Goal: Information Seeking & Learning: Learn about a topic

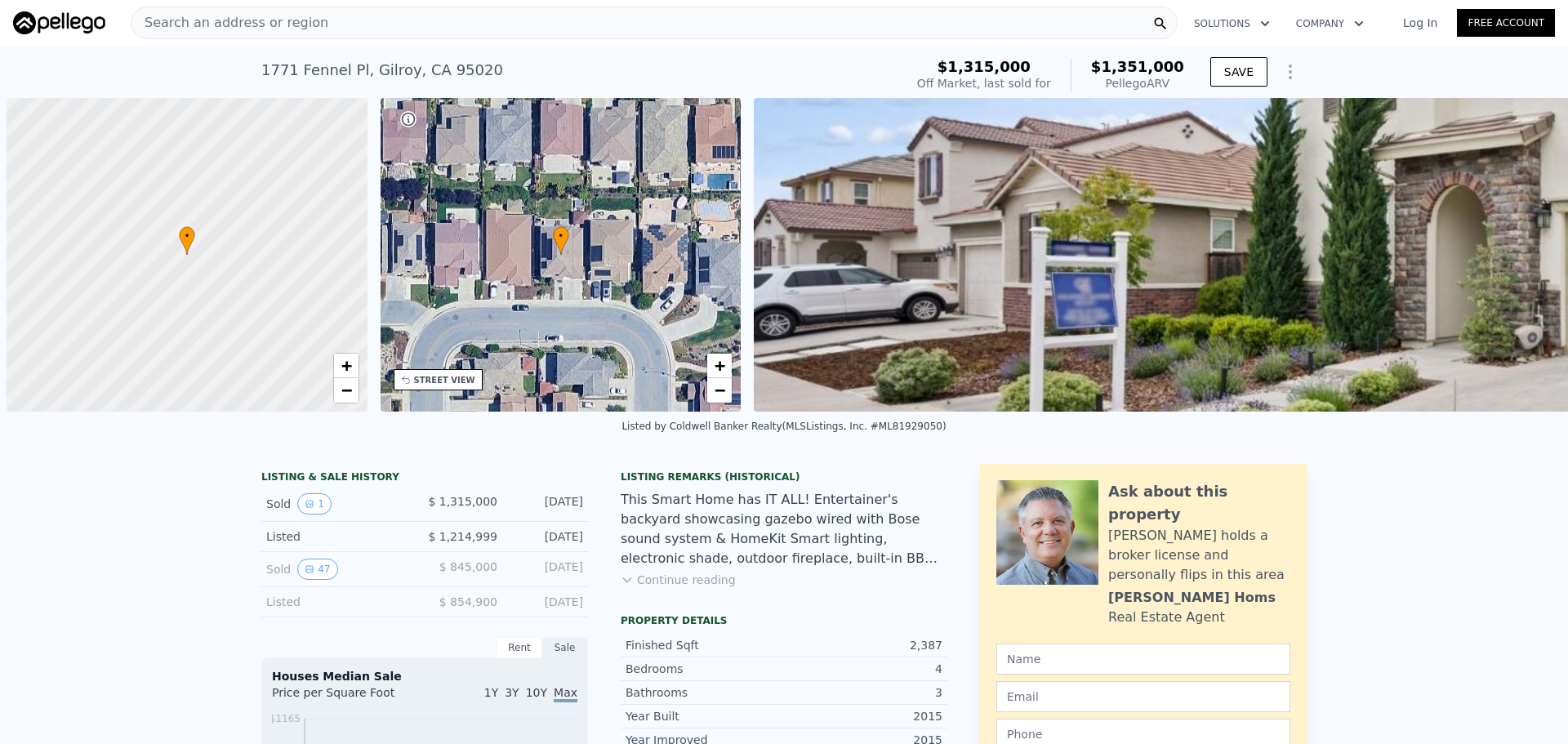
scroll to position [0, 7]
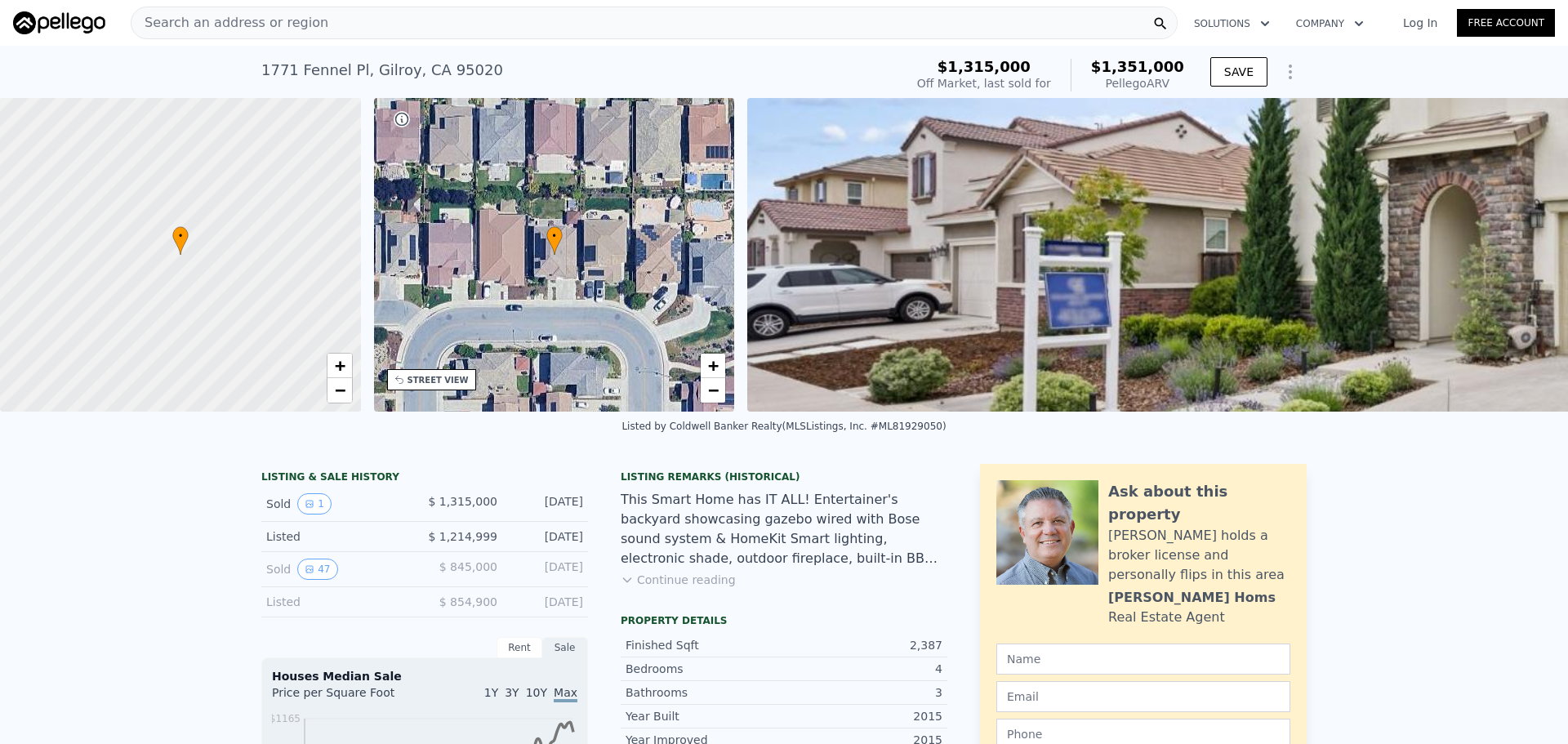
click at [413, 23] on div "Search an address or region" at bounding box center [654, 23] width 1047 height 33
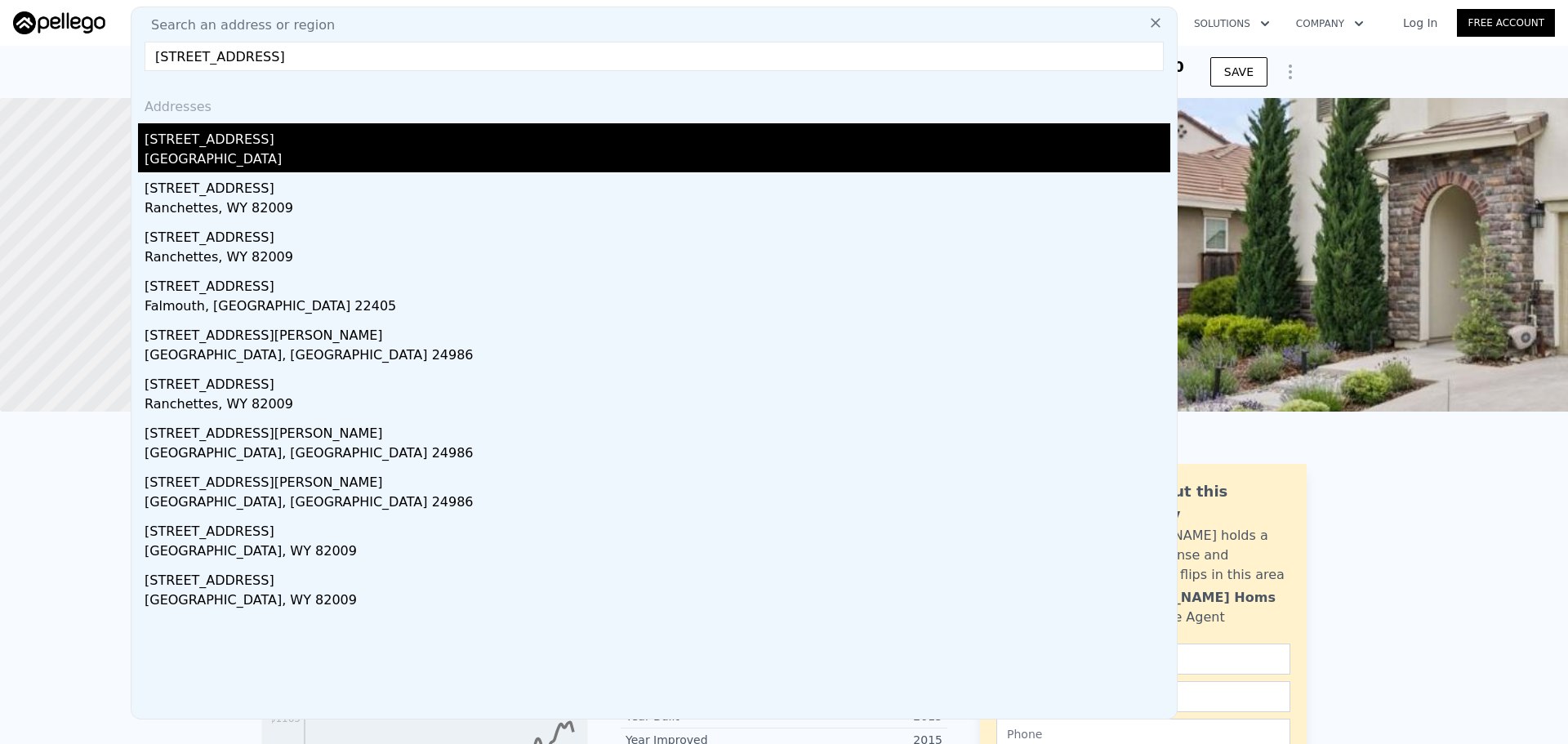
type input "[STREET_ADDRESS]"
click at [182, 153] on div "[GEOGRAPHIC_DATA]" at bounding box center [658, 160] width 1026 height 23
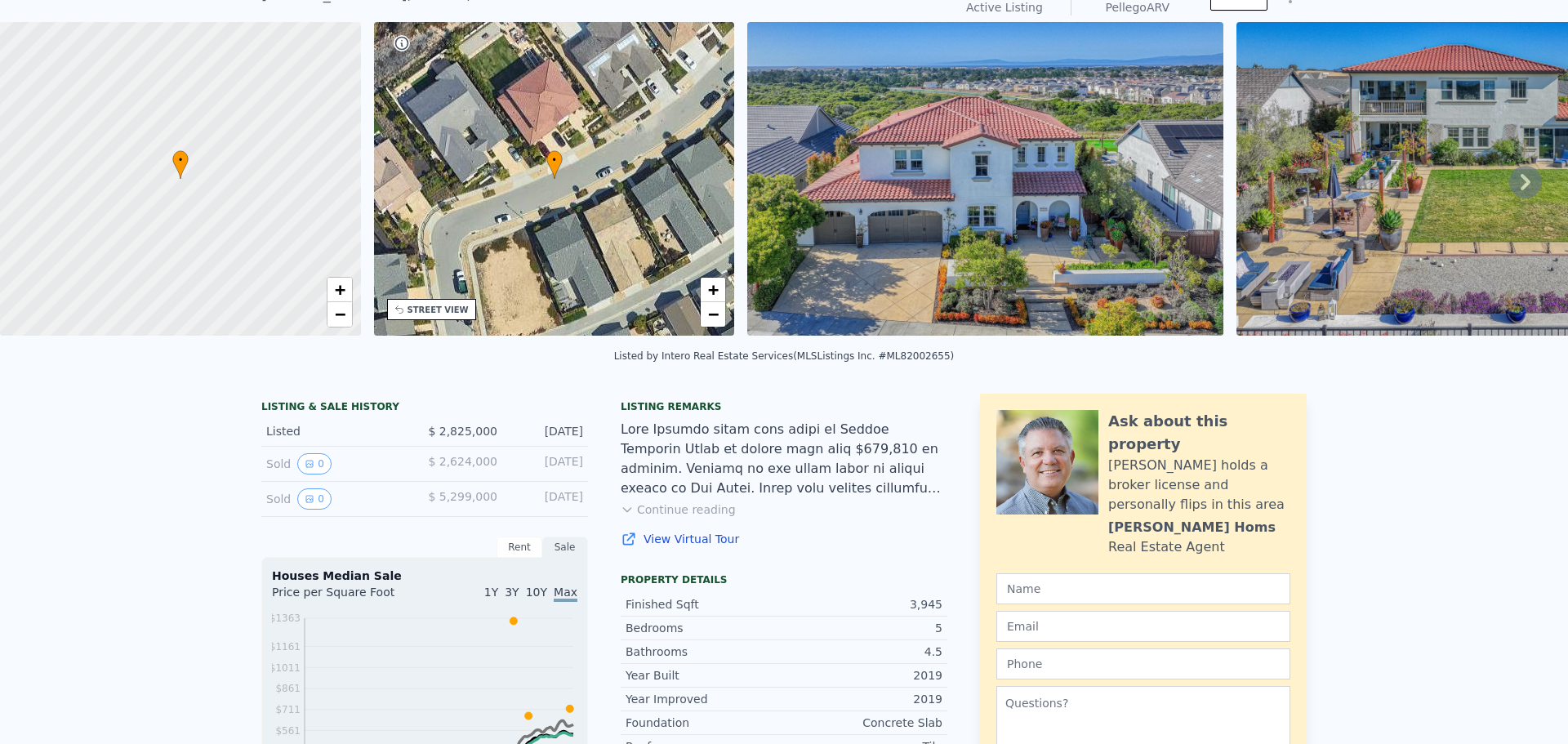
scroll to position [6, 0]
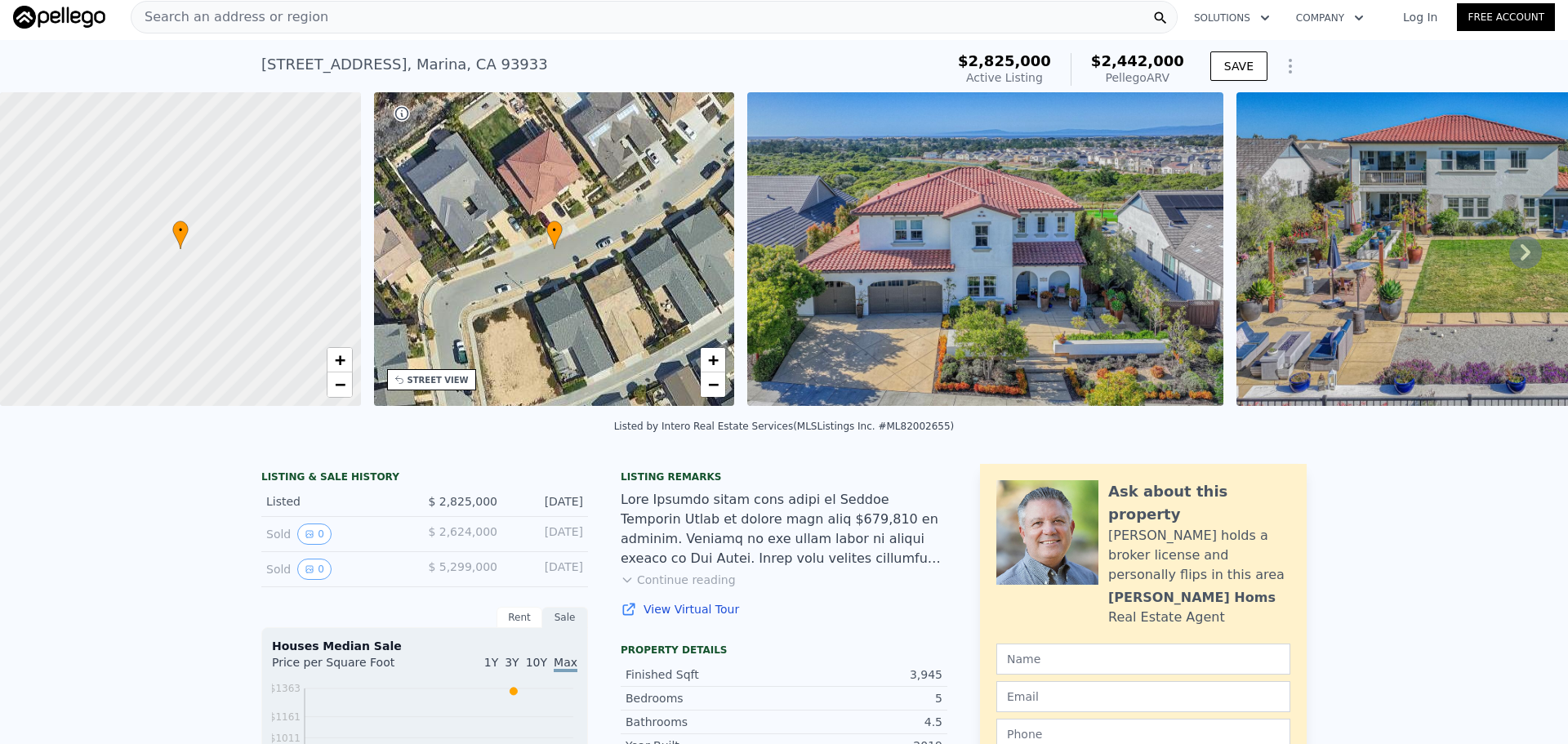
click at [1524, 253] on icon at bounding box center [1526, 253] width 33 height 33
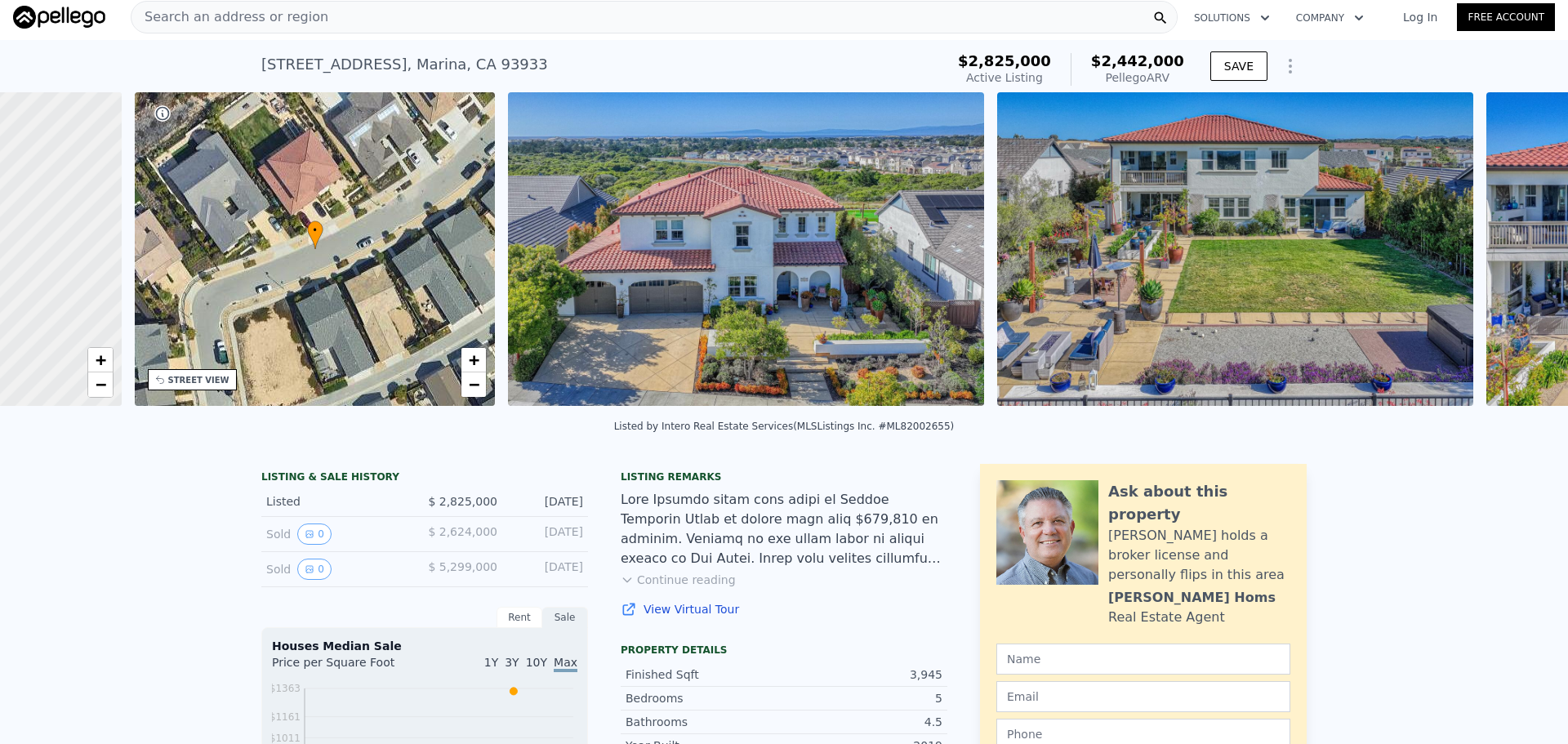
scroll to position [0, 381]
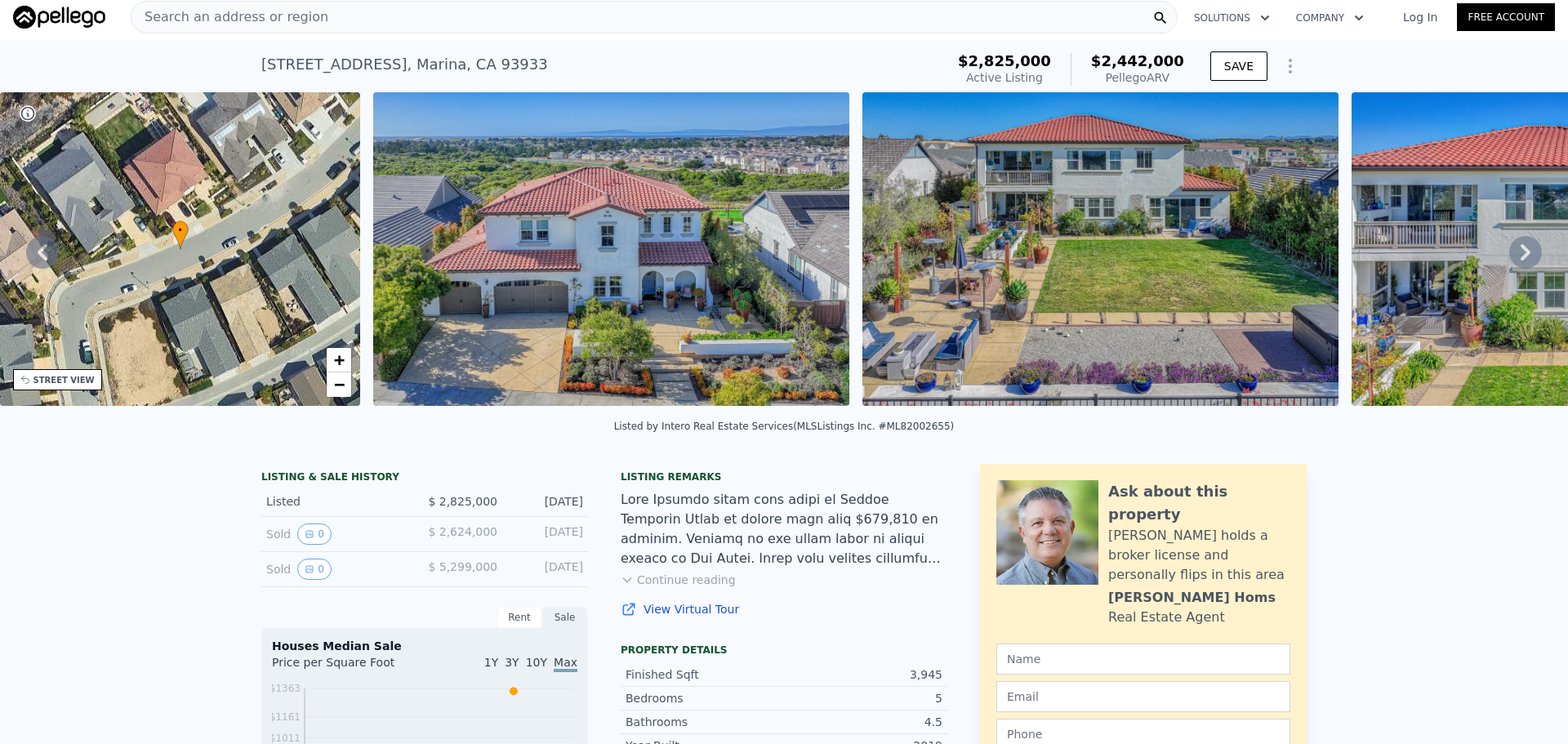
click at [1524, 253] on div "• + − • + − STREET VIEW Loading... SATELLITE VIEW" at bounding box center [784, 252] width 1568 height 319
click at [1524, 253] on icon at bounding box center [1526, 253] width 33 height 33
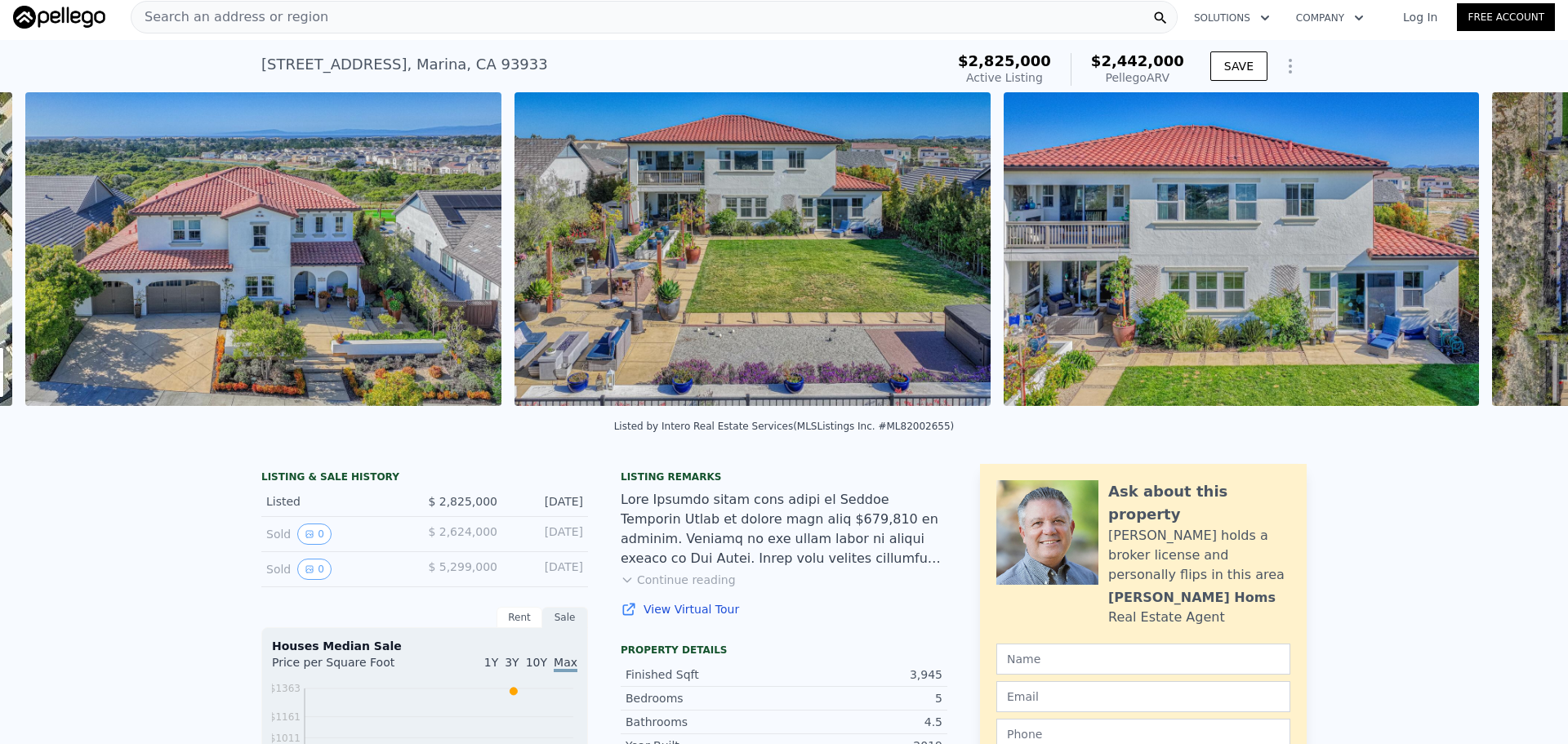
scroll to position [0, 747]
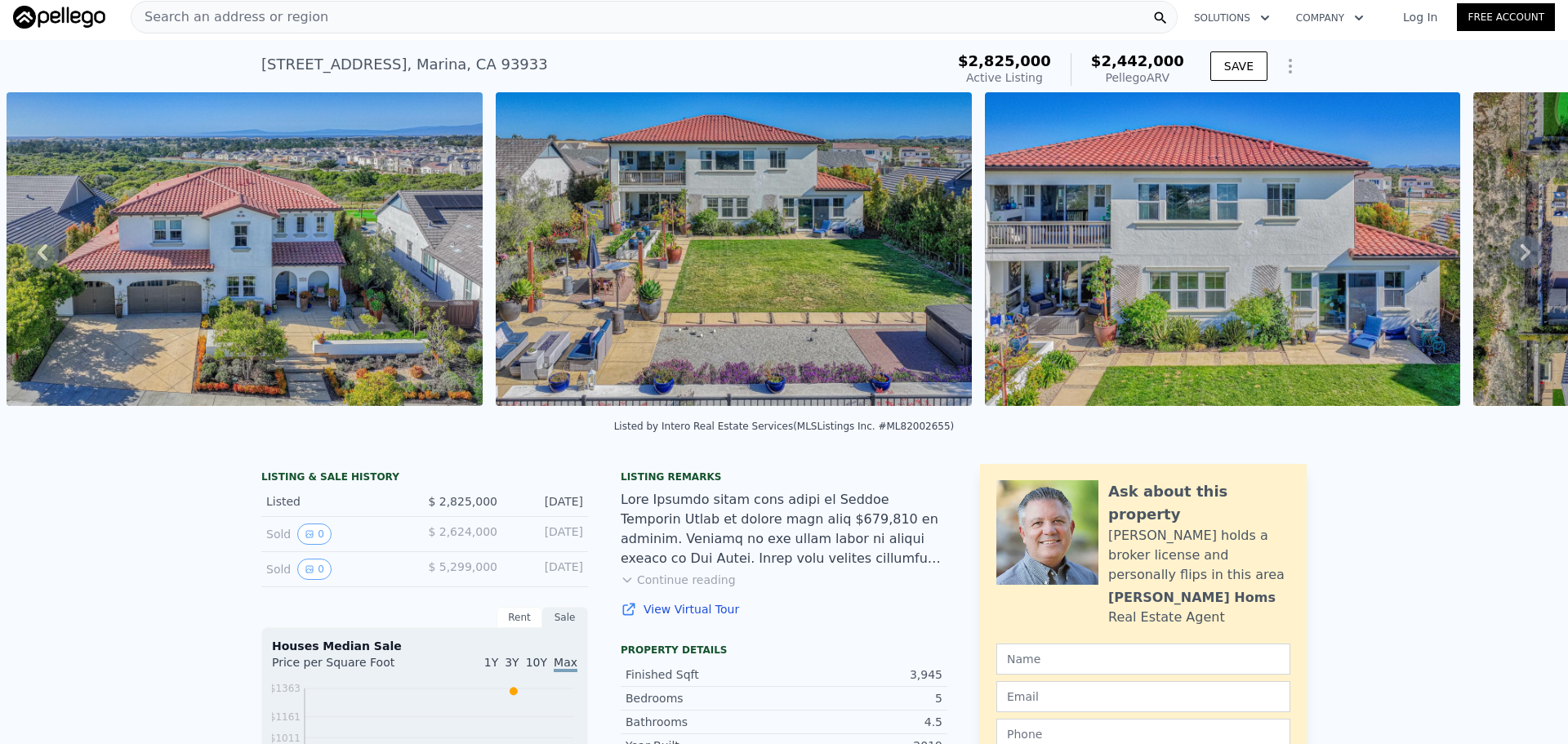
click at [1178, 268] on img at bounding box center [1223, 249] width 476 height 314
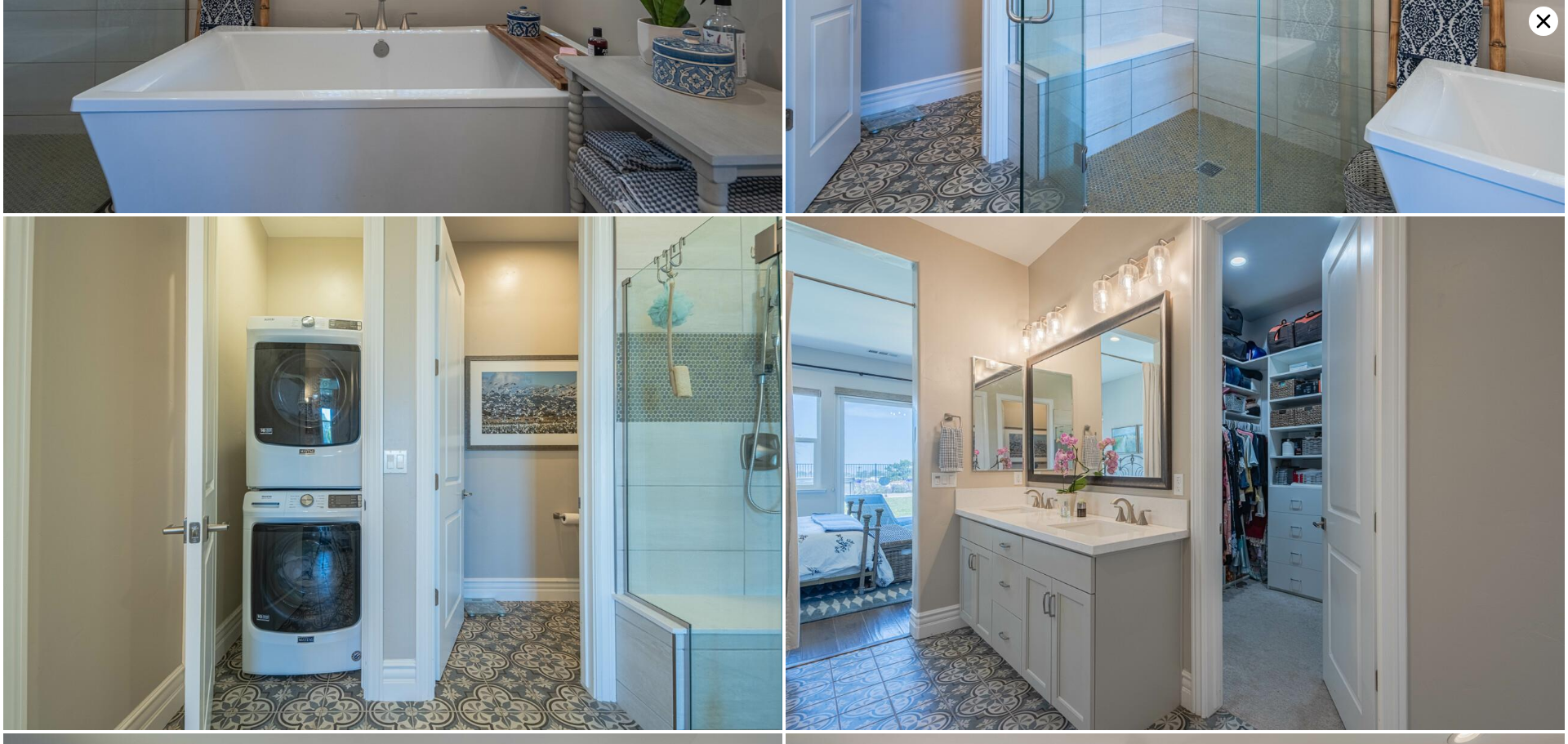
scroll to position [8716, 0]
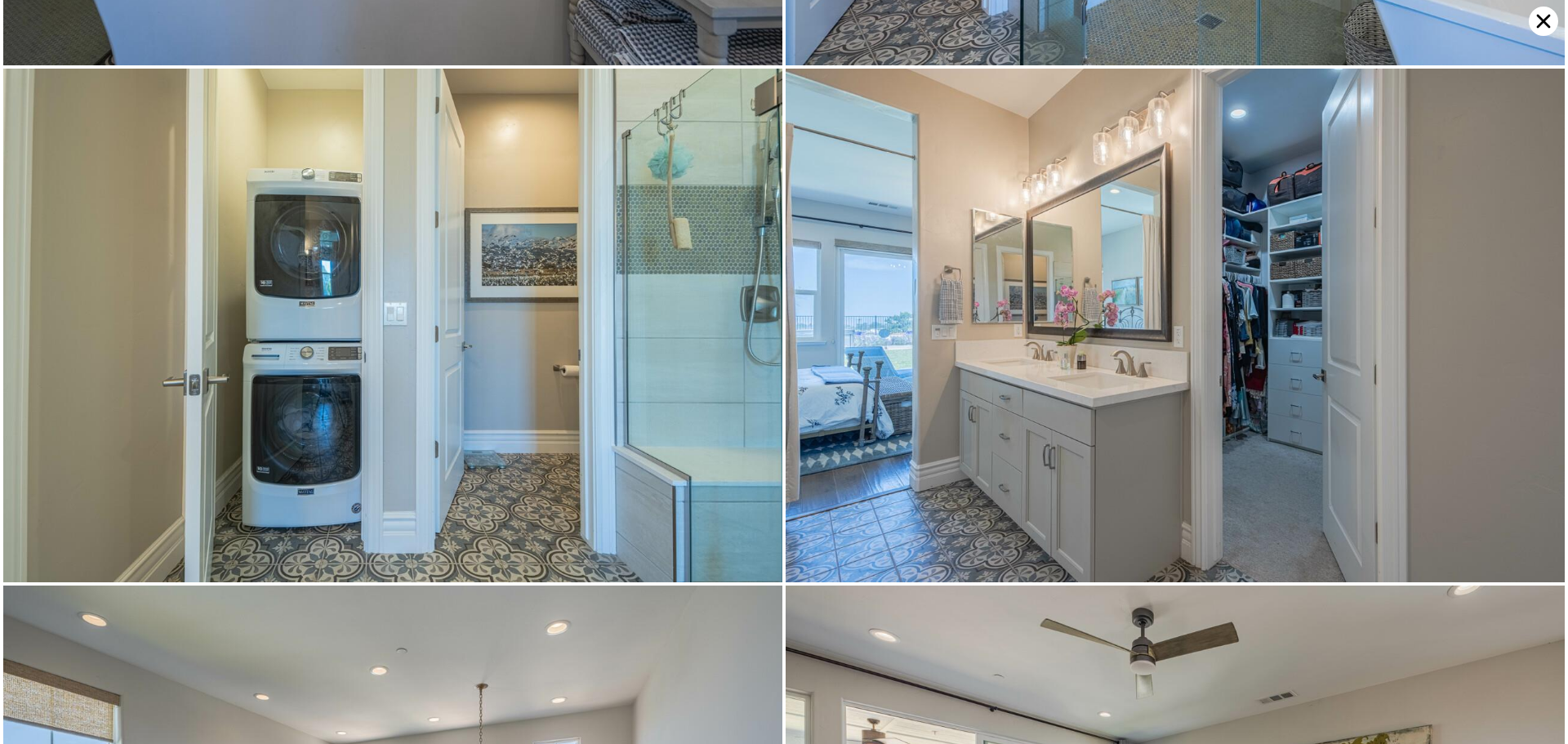
click at [499, 189] on img at bounding box center [393, 326] width 779 height 514
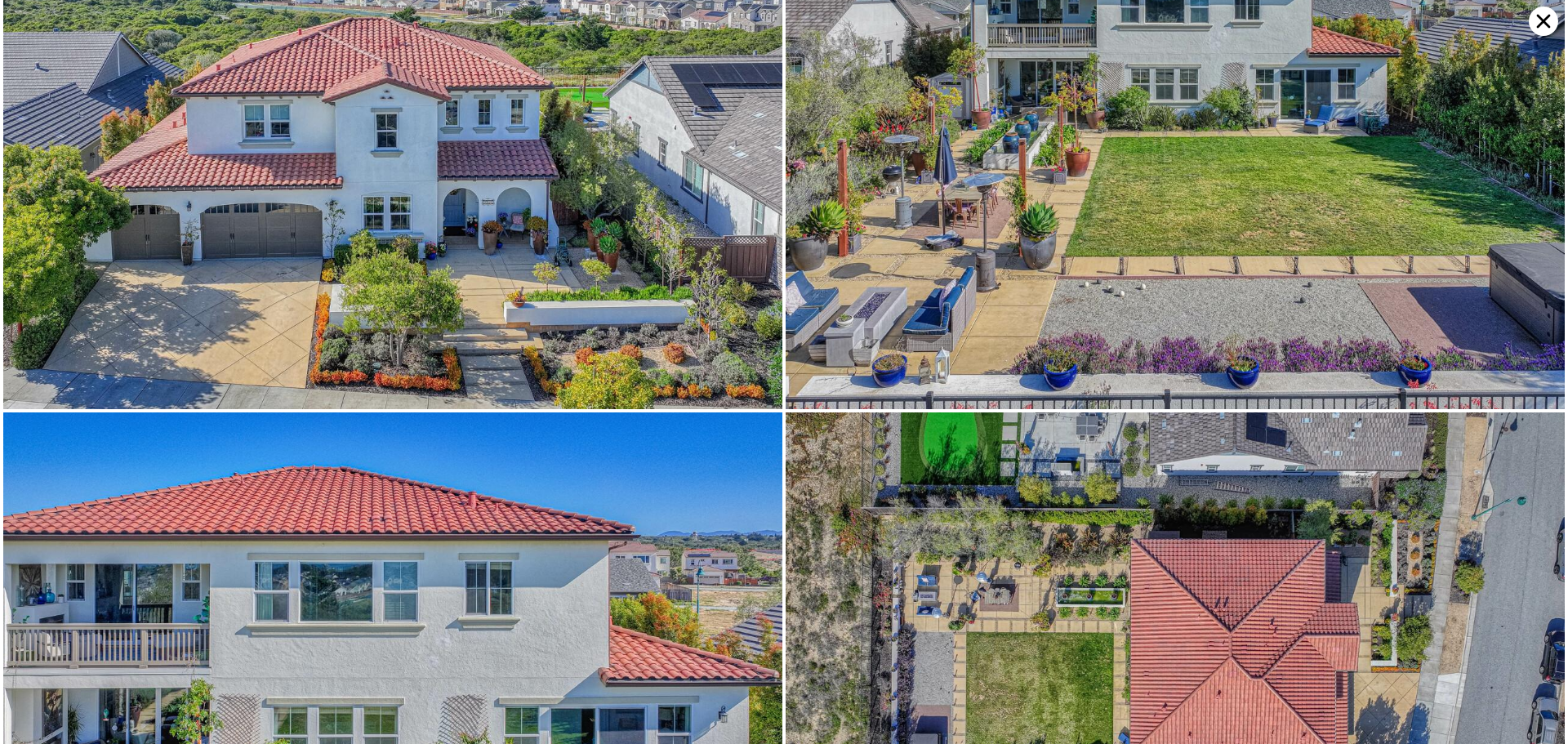
scroll to position [0, 0]
